Goal: Transaction & Acquisition: Purchase product/service

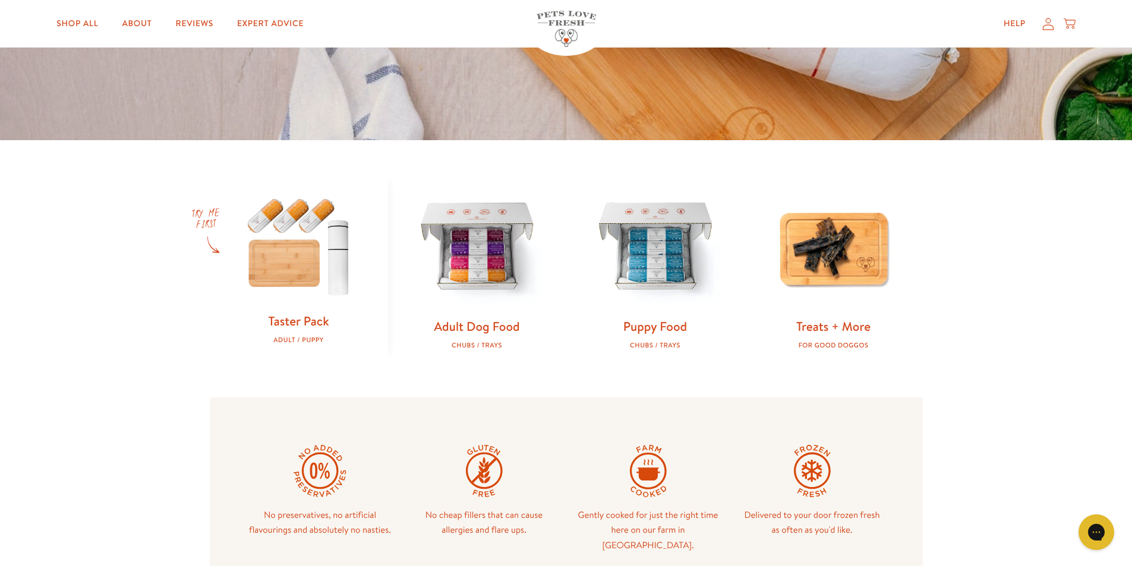
scroll to position [535, 0]
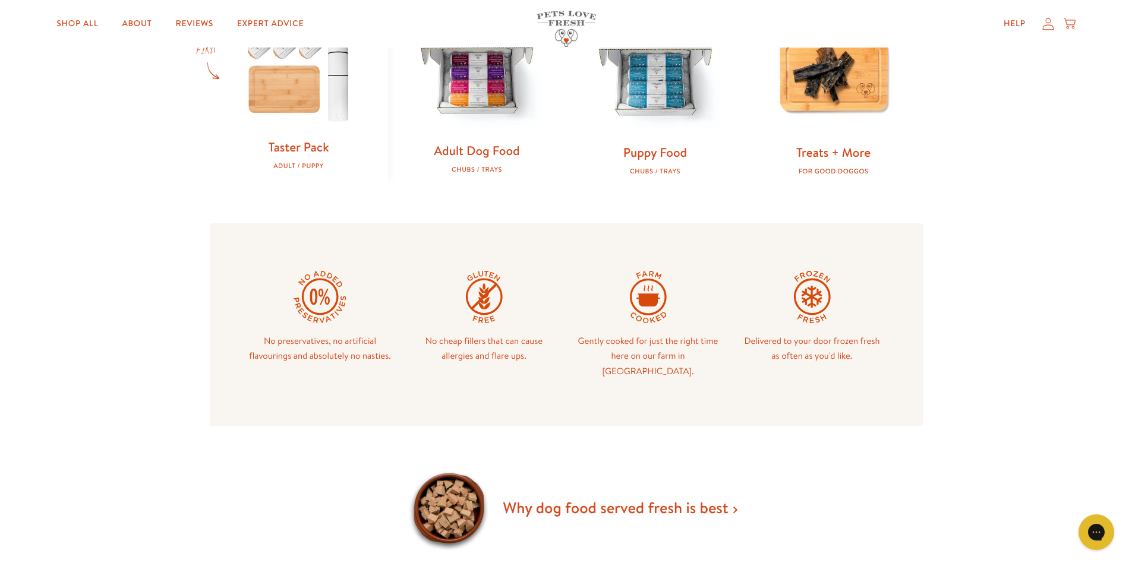
click at [450, 97] on img at bounding box center [477, 72] width 140 height 140
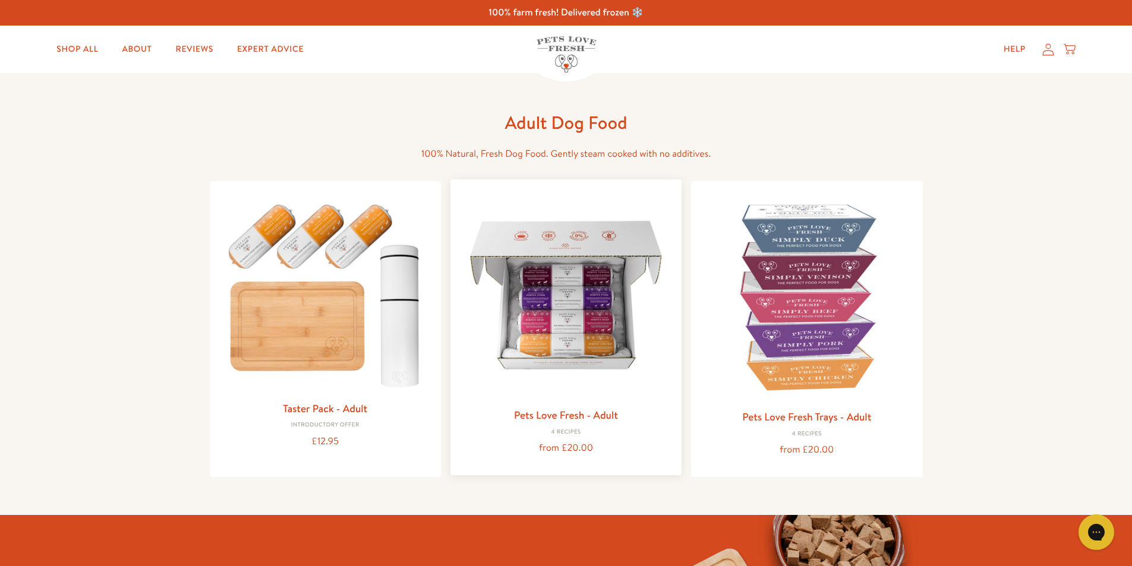
click at [548, 258] on img at bounding box center [566, 295] width 212 height 212
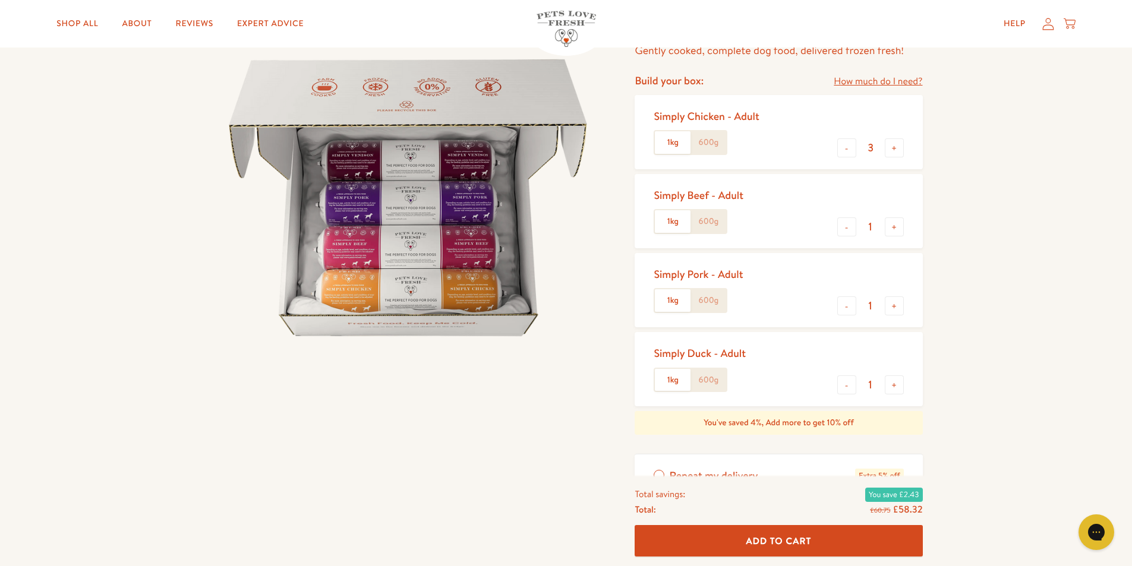
scroll to position [119, 0]
